Goal: Navigation & Orientation: Find specific page/section

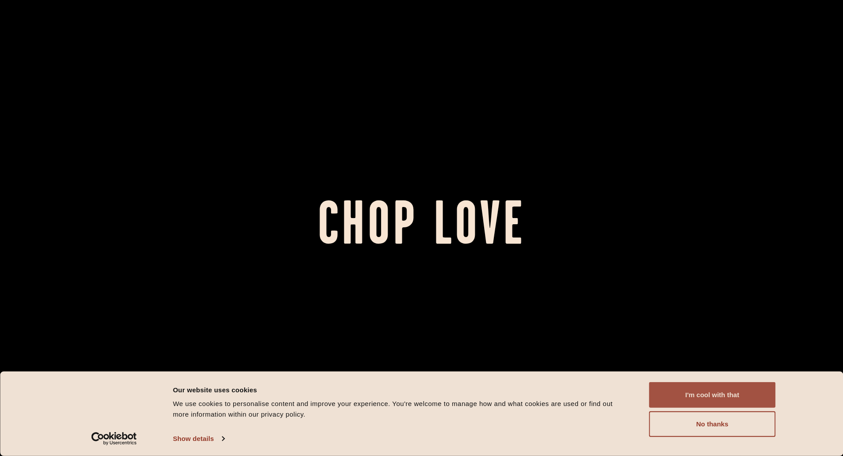
click at [707, 394] on button "I'm cool with that" at bounding box center [712, 395] width 127 height 26
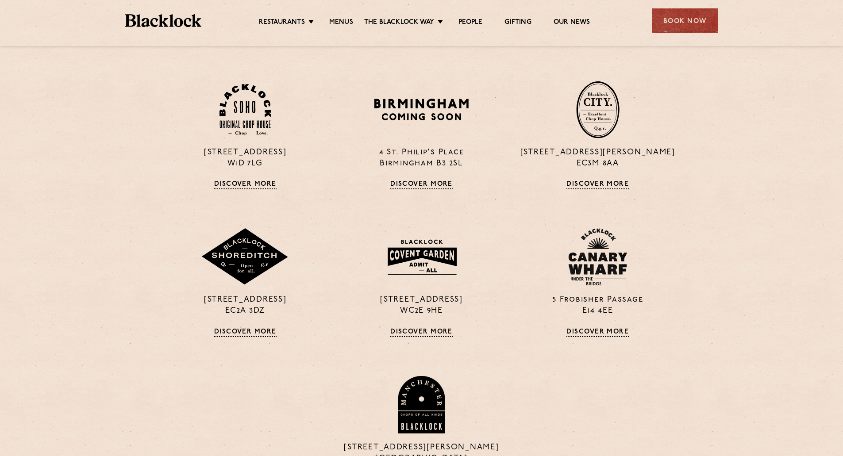
scroll to position [708, 0]
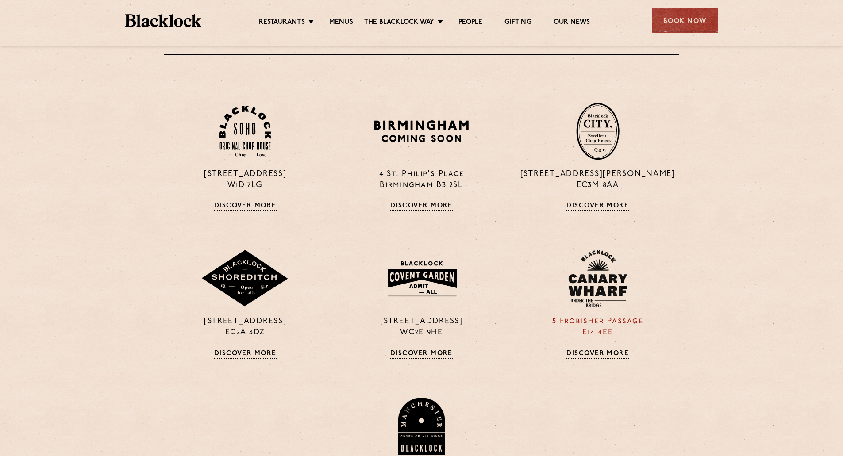
click at [604, 299] on img at bounding box center [597, 279] width 59 height 58
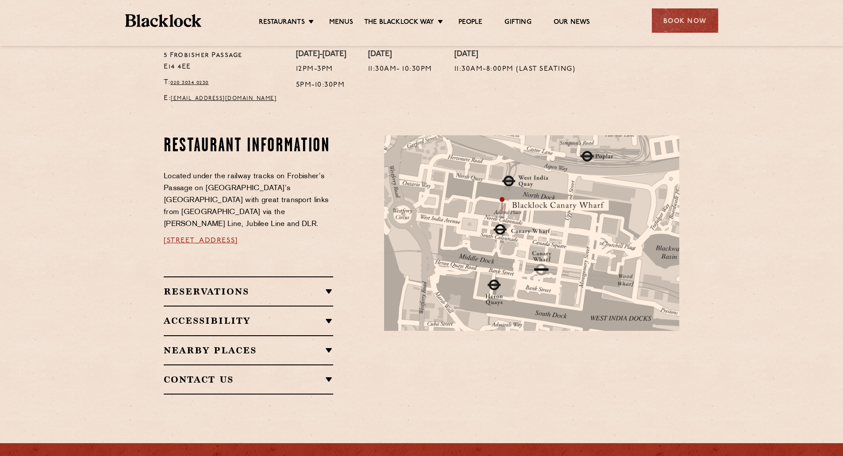
scroll to position [398, 0]
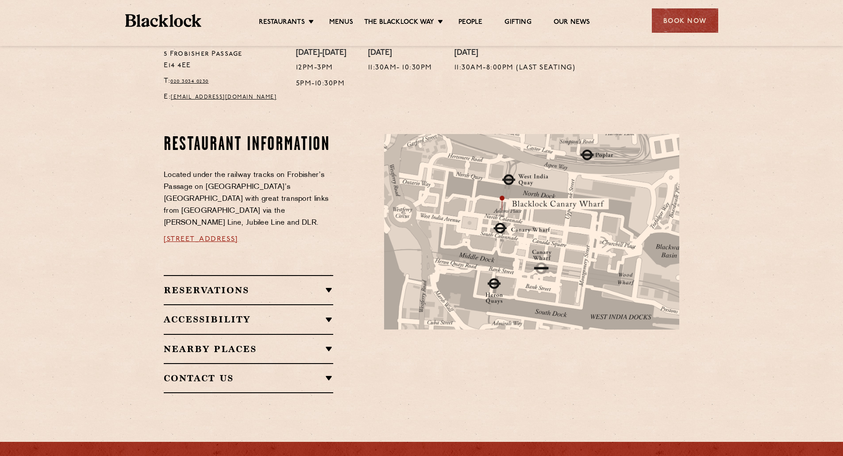
click at [275, 285] on h2 "Reservations" at bounding box center [249, 290] width 170 height 11
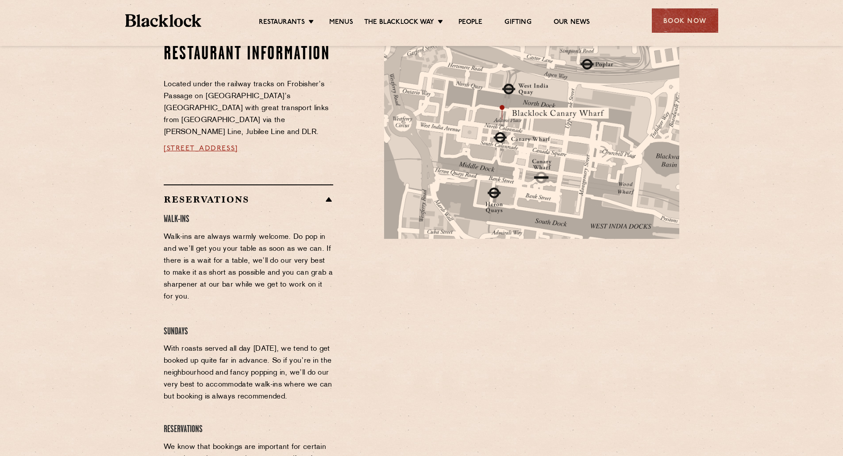
scroll to position [487, 0]
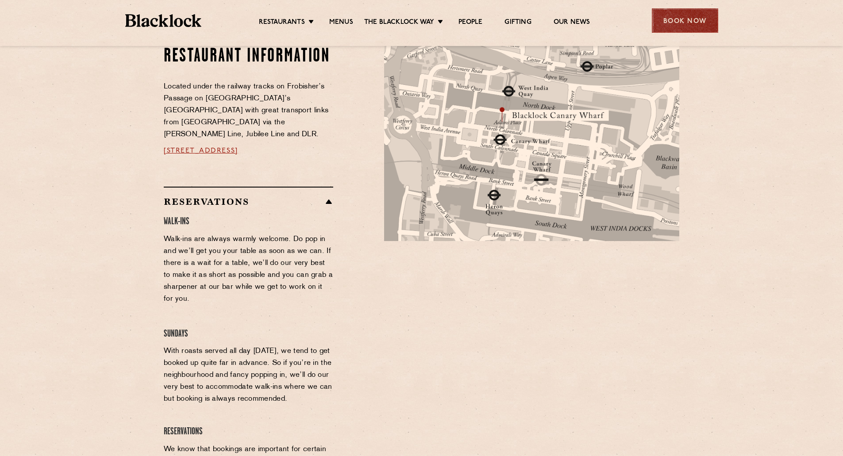
click at [690, 19] on div "Book Now" at bounding box center [685, 20] width 66 height 24
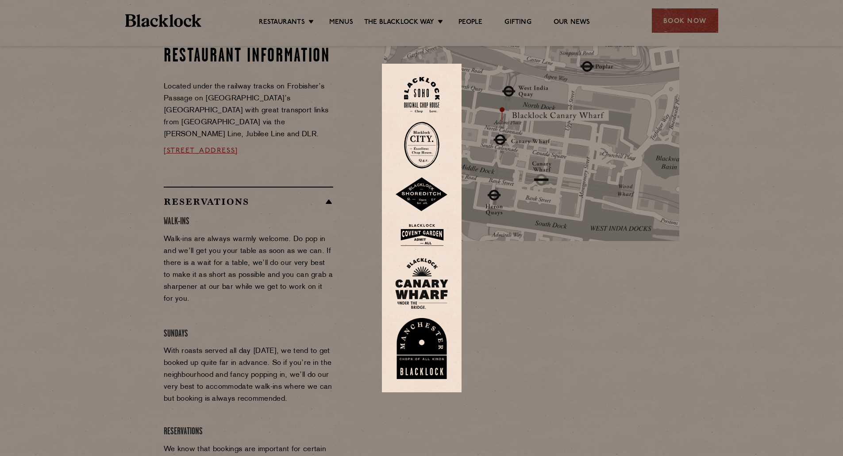
click at [421, 286] on img at bounding box center [421, 283] width 53 height 51
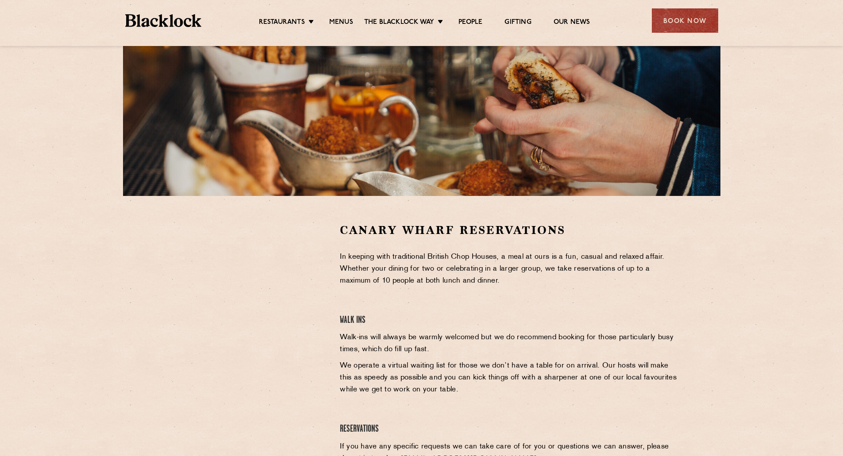
scroll to position [133, 0]
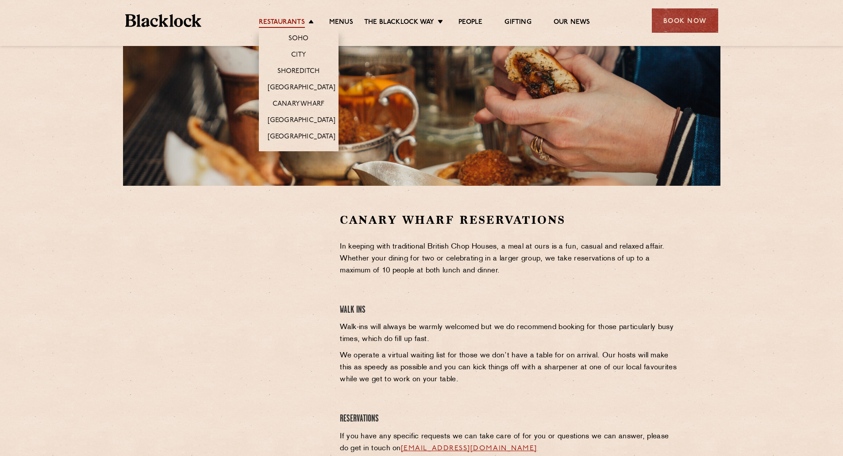
click at [284, 19] on link "Restaurants" at bounding box center [282, 23] width 46 height 10
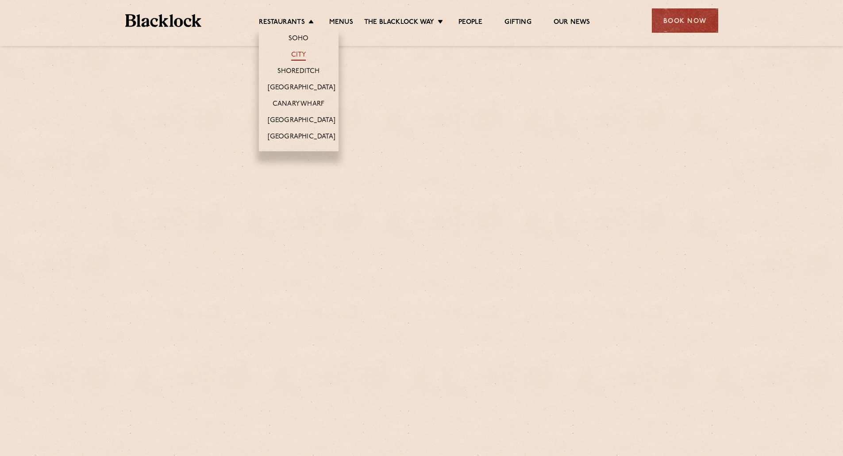
click at [292, 52] on link "City" at bounding box center [298, 56] width 15 height 10
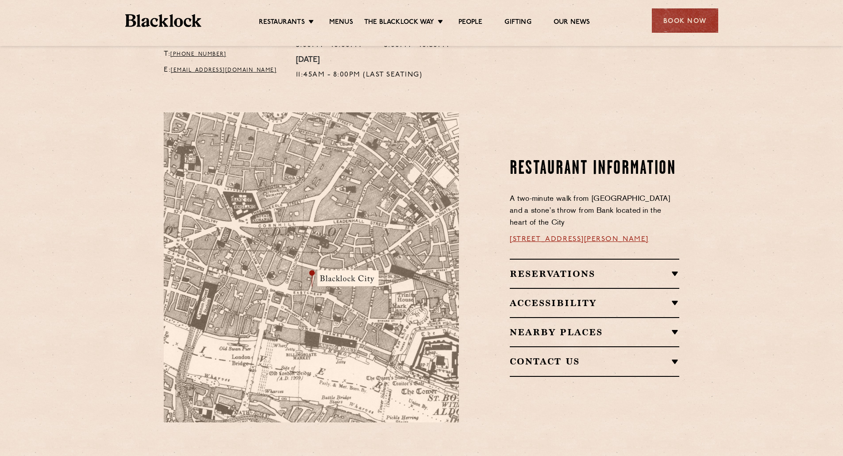
scroll to position [487, 0]
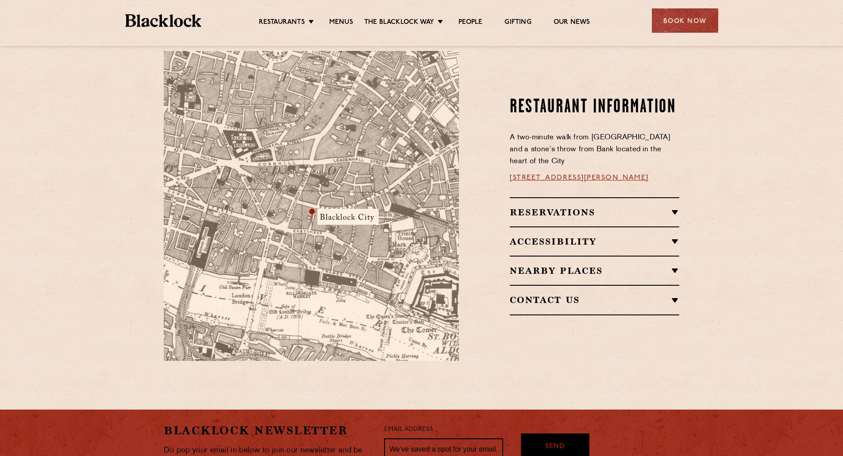
click at [617, 174] on link "13 Philpot Ln, London EC3M 8AA" at bounding box center [579, 177] width 139 height 7
